Goal: Complete application form: Complete application form

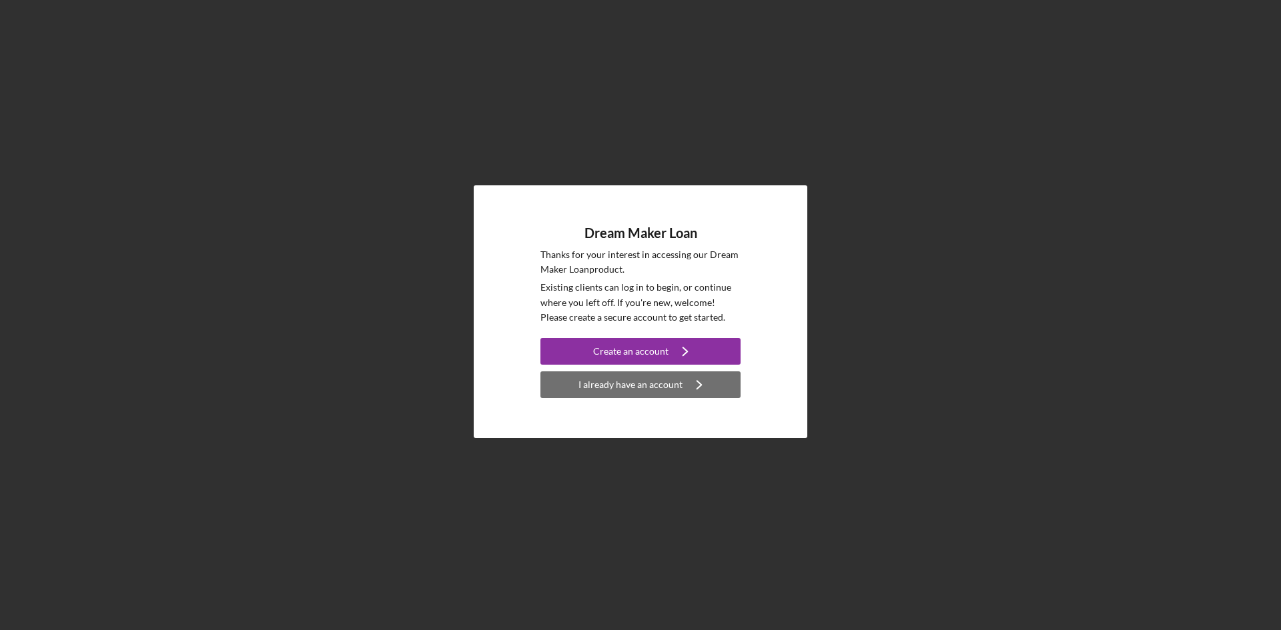
click at [623, 380] on div "I already have an account" at bounding box center [630, 385] width 104 height 27
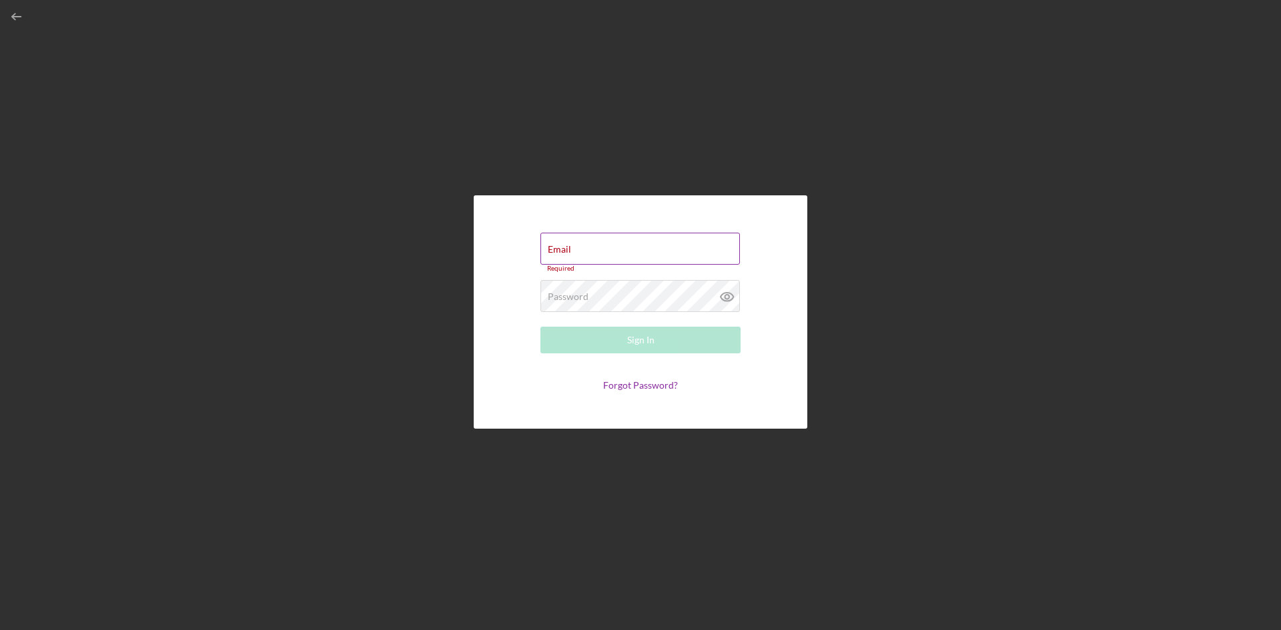
click at [600, 251] on div "Email Required" at bounding box center [640, 253] width 200 height 40
click at [604, 248] on input "Email" at bounding box center [639, 249] width 199 height 32
click at [981, 219] on div "Email Required Password Required Sign In Forgot Password?" at bounding box center [641, 312] width 1268 height 624
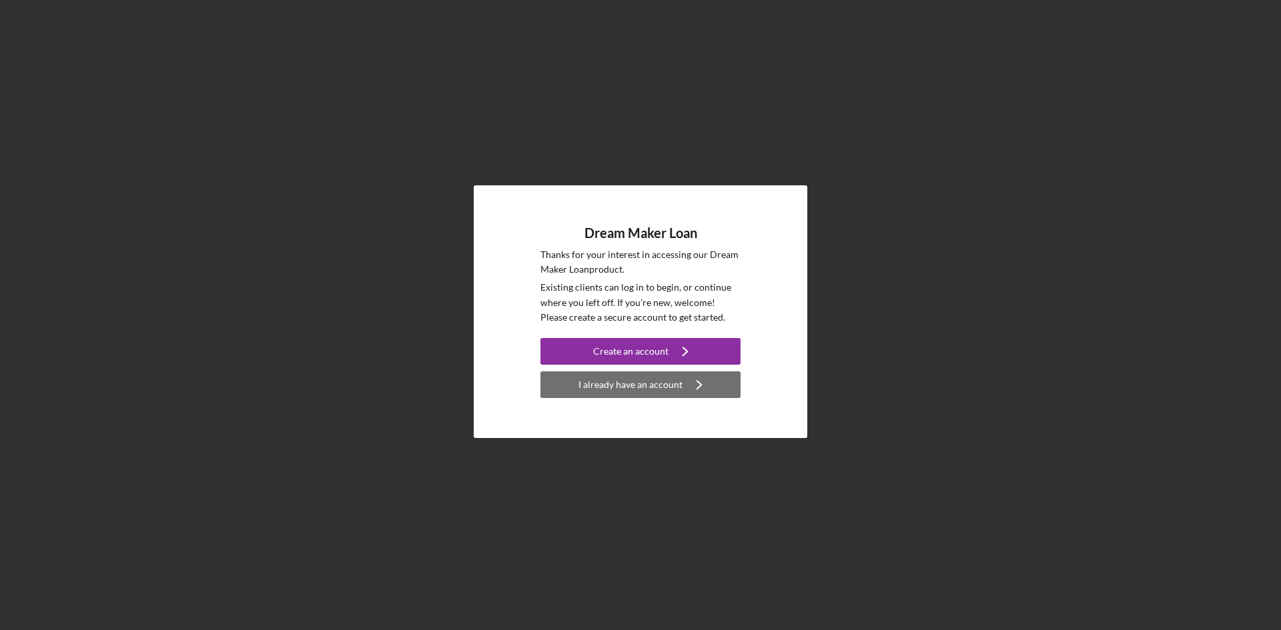
click at [692, 382] on icon "Icon/Navigate" at bounding box center [698, 384] width 33 height 33
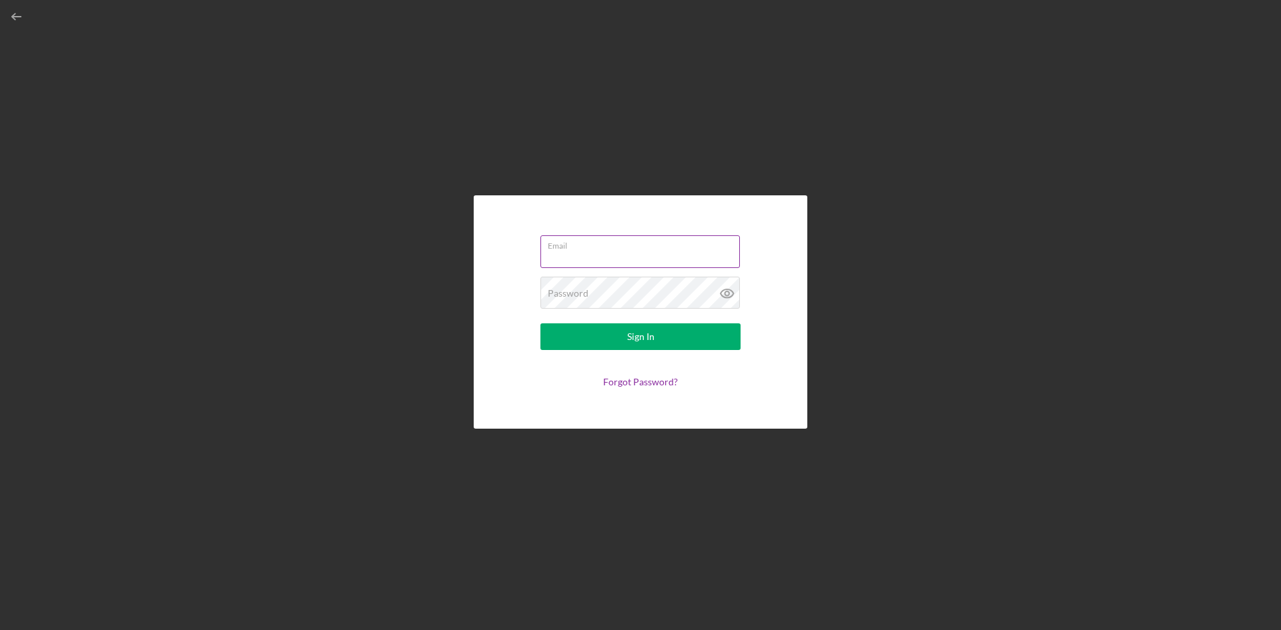
click at [581, 255] on input "Email" at bounding box center [639, 251] width 199 height 32
type input "lastrucking22@gmail.com"
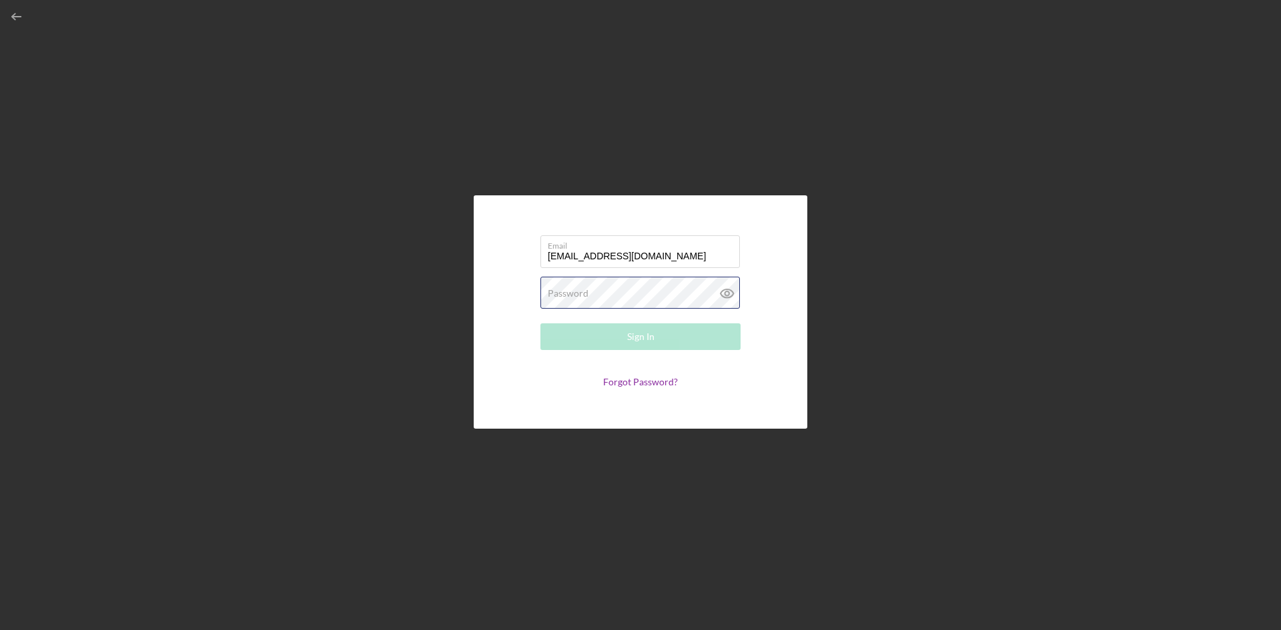
click at [591, 292] on div "Password Required" at bounding box center [640, 293] width 200 height 33
click at [616, 332] on button "Sign In" at bounding box center [640, 337] width 200 height 27
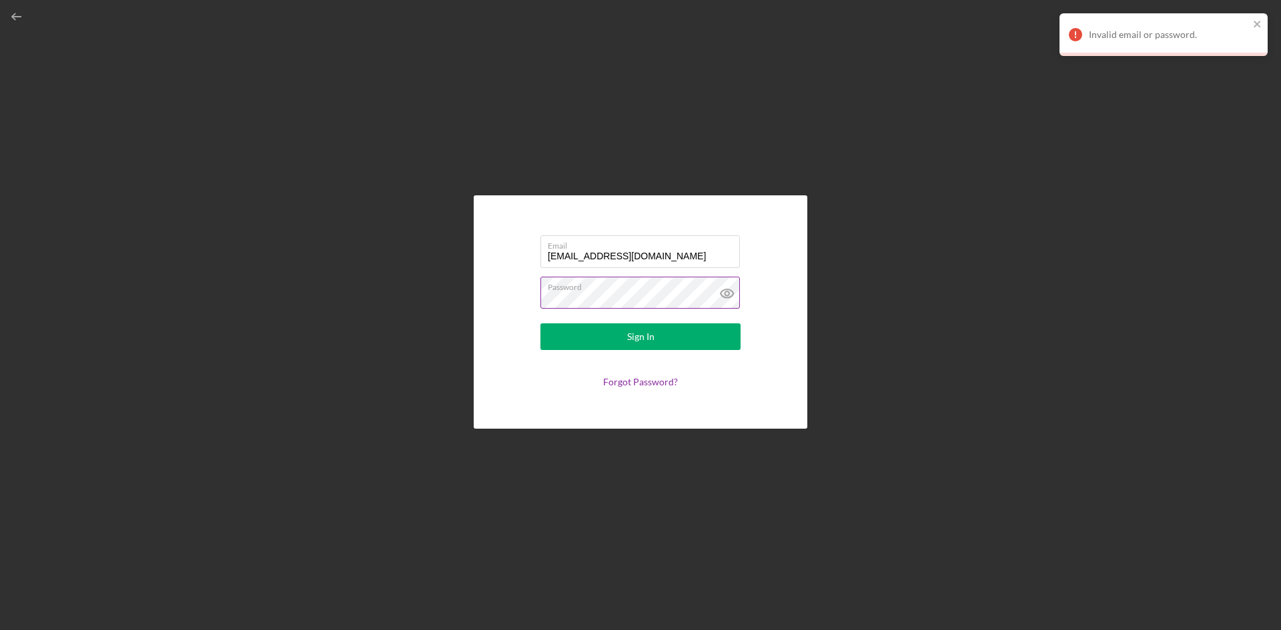
click at [726, 294] on icon at bounding box center [726, 293] width 33 height 33
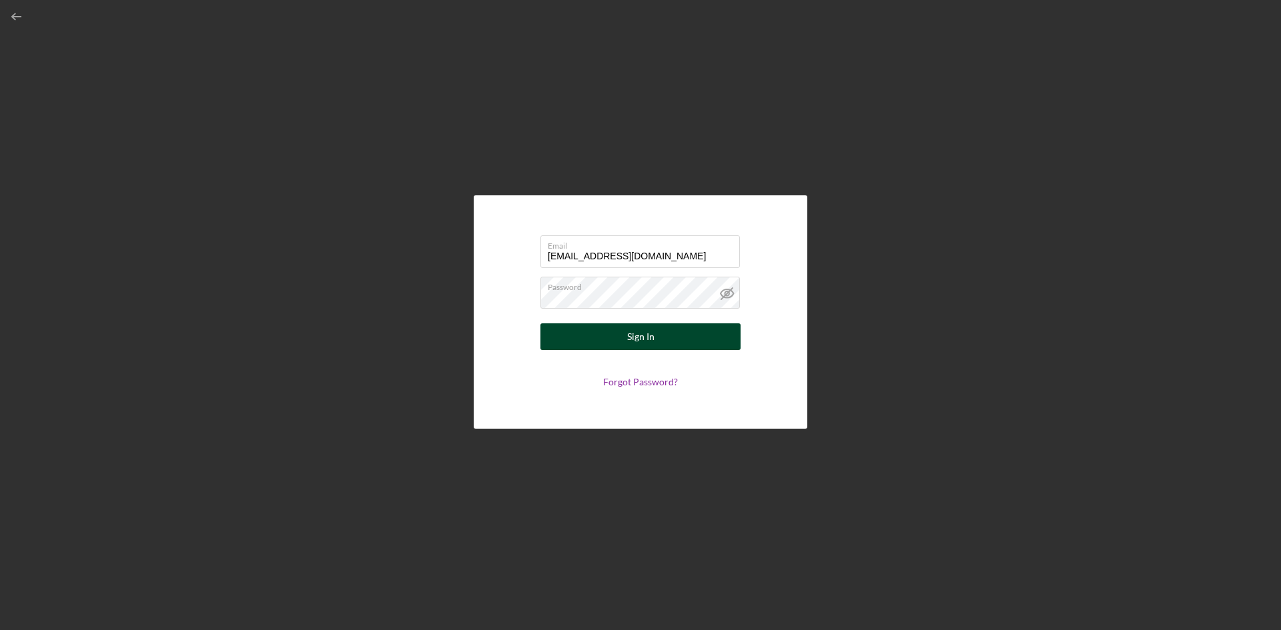
click at [645, 325] on div "Sign In" at bounding box center [640, 337] width 27 height 27
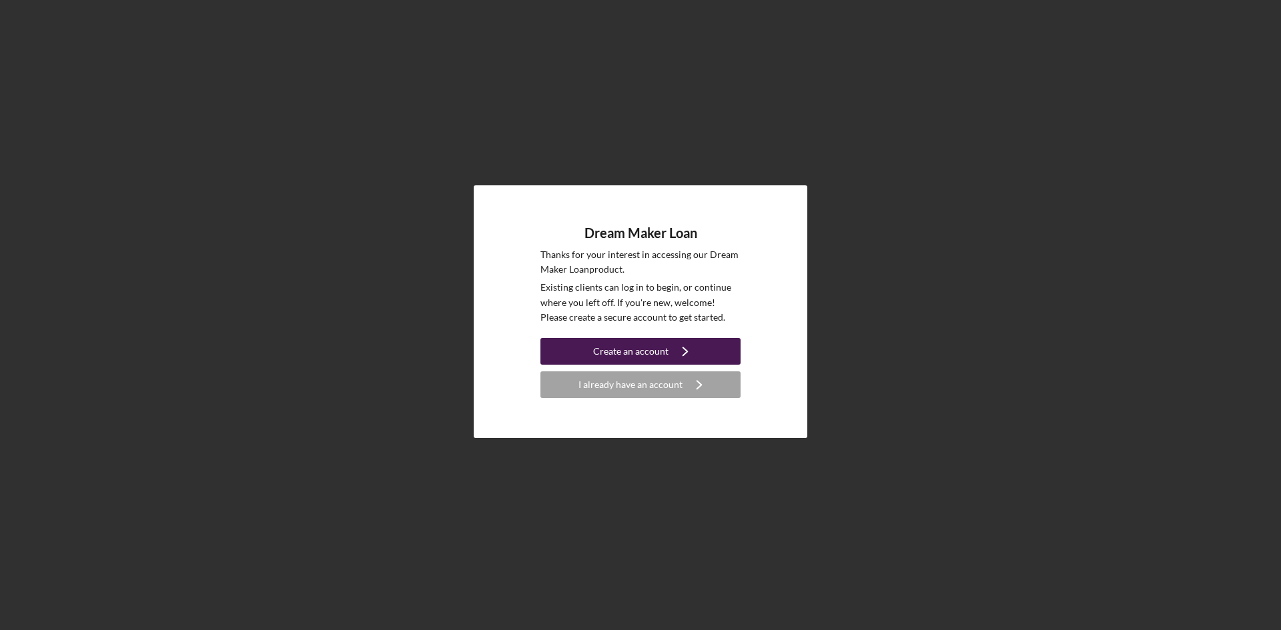
click at [638, 355] on div "Create an account" at bounding box center [630, 351] width 75 height 27
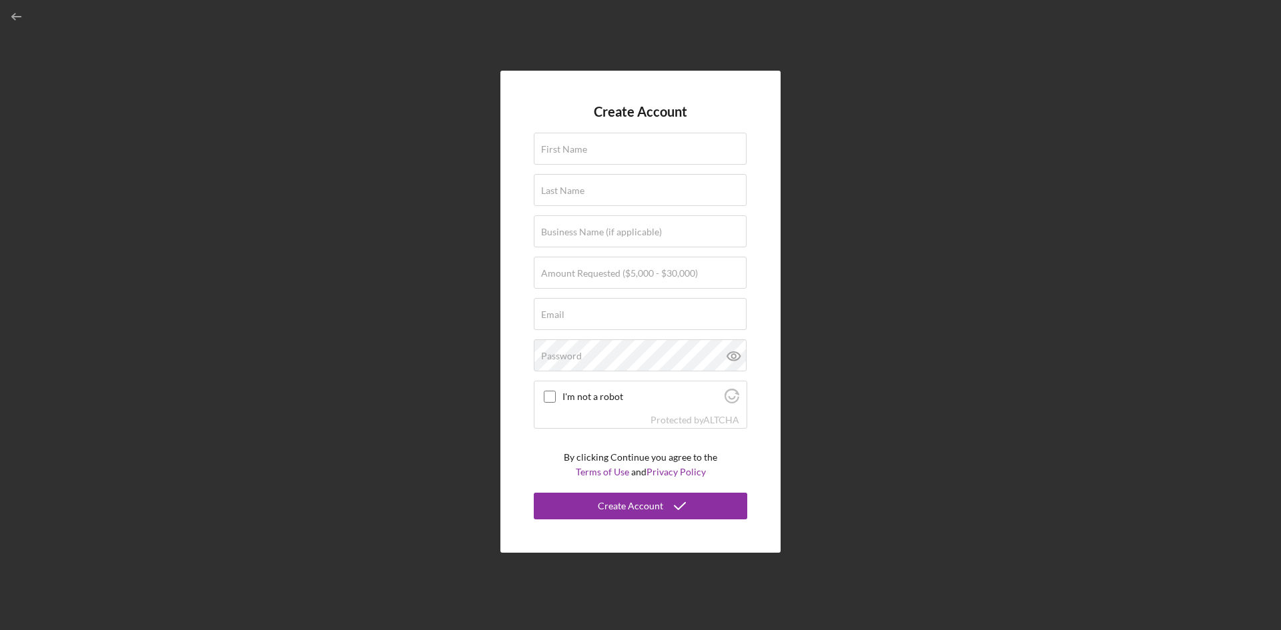
click at [499, 59] on div "Create Account First Name Last Name Business Name (if applicable) Amount Reques…" at bounding box center [641, 312] width 1268 height 624
click at [829, 151] on div "Create Account First Name Last Name Business Name (if applicable) Amount Reques…" at bounding box center [641, 312] width 1268 height 624
click at [19, 13] on icon "button" at bounding box center [17, 17] width 30 height 30
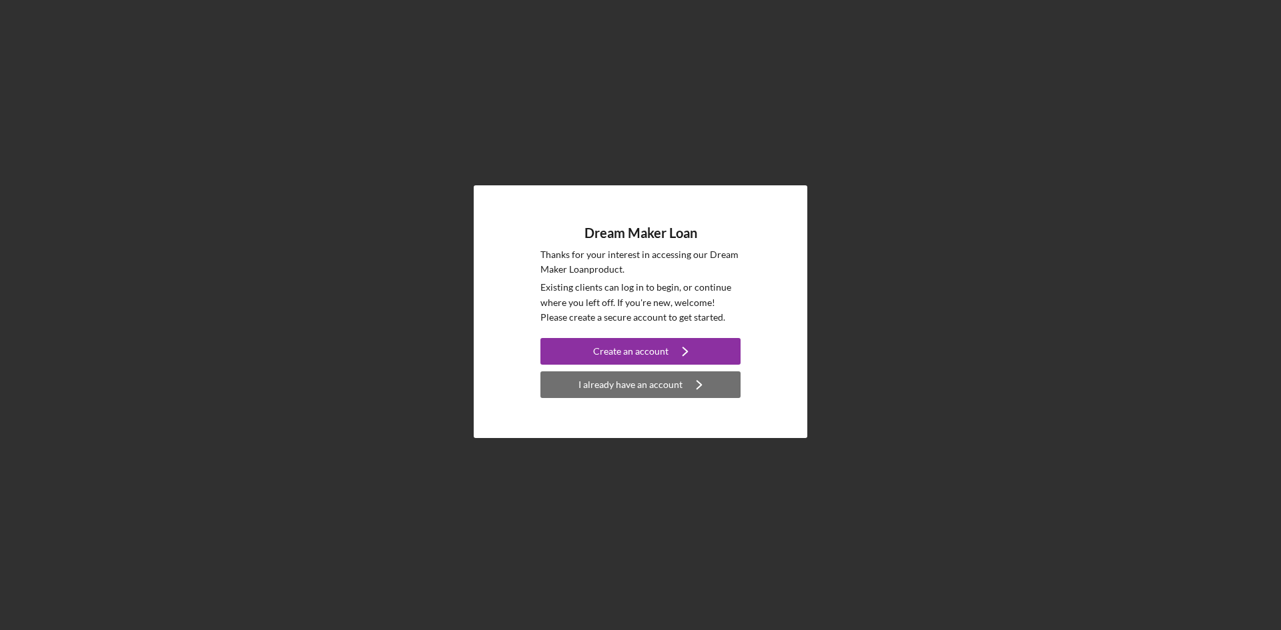
click at [624, 382] on div "I already have an account" at bounding box center [630, 385] width 104 height 27
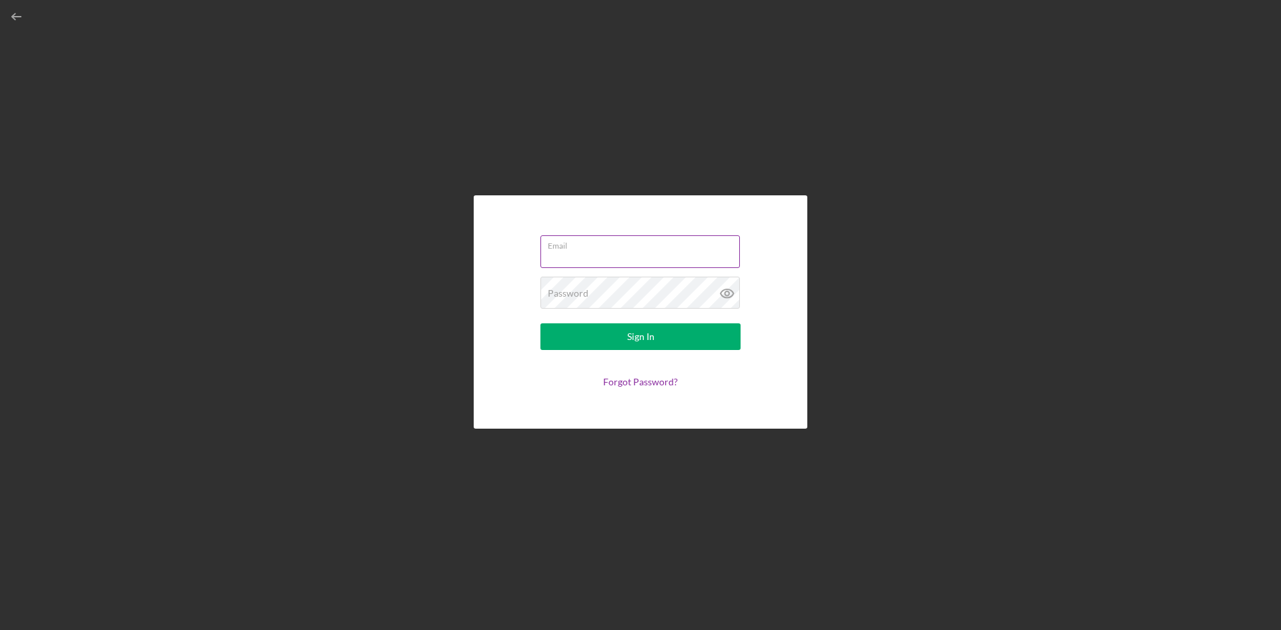
click at [570, 256] on input "Email" at bounding box center [639, 251] width 199 height 32
click at [573, 294] on label "Password" at bounding box center [568, 293] width 41 height 11
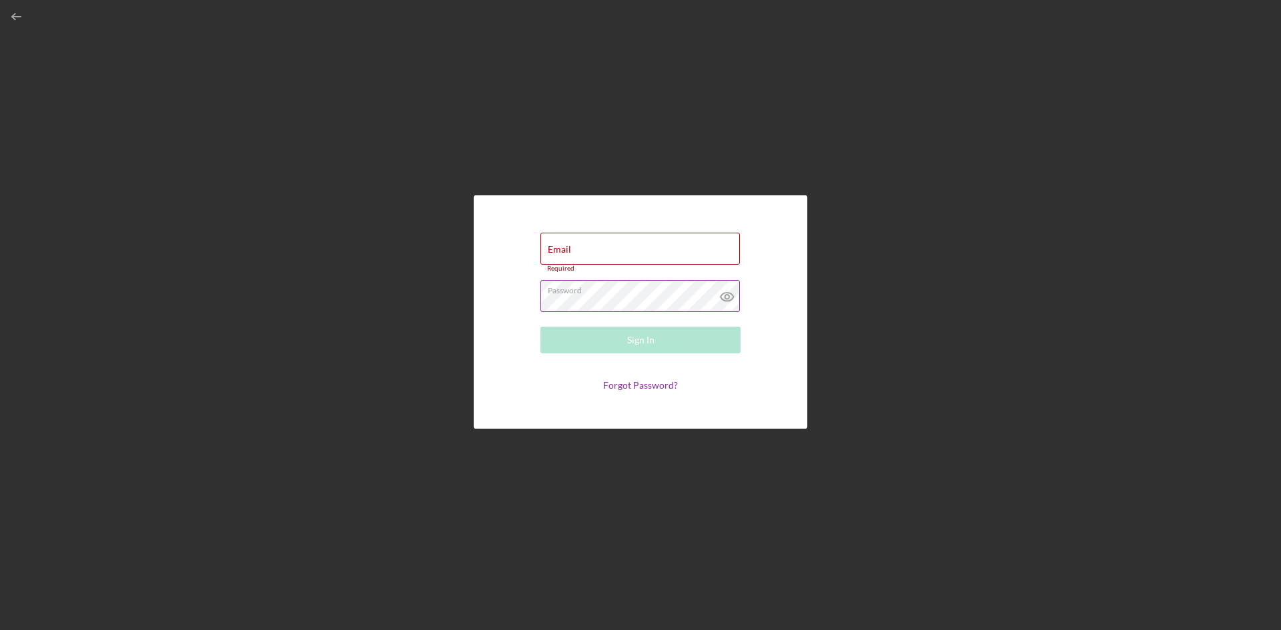
click at [573, 294] on label "Password" at bounding box center [644, 288] width 192 height 15
click at [584, 248] on input "Email" at bounding box center [639, 245] width 199 height 32
type input "[EMAIL_ADDRESS][DOMAIN_NAME]"
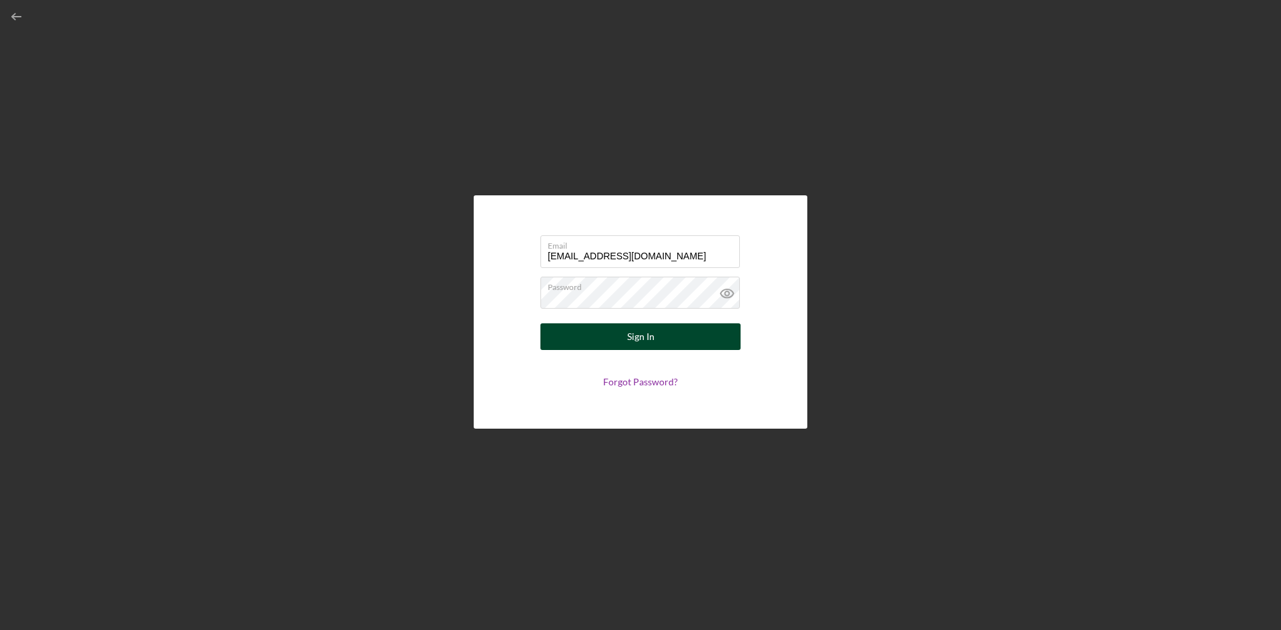
click at [602, 328] on button "Sign In" at bounding box center [640, 337] width 200 height 27
